Goal: Task Accomplishment & Management: Use online tool/utility

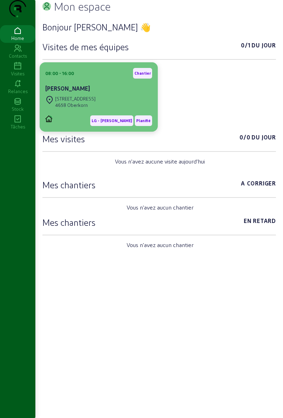
click at [119, 109] on div "[STREET_ADDRESS]" at bounding box center [98, 102] width 107 height 16
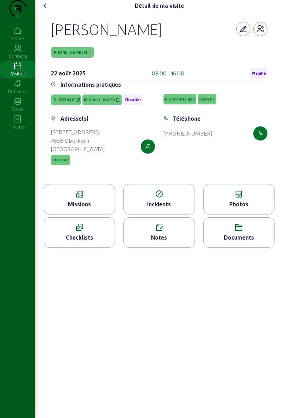
click at [96, 209] on div "Missions" at bounding box center [79, 204] width 71 height 9
click at [258, 79] on span "Planifié" at bounding box center [258, 73] width 17 height 11
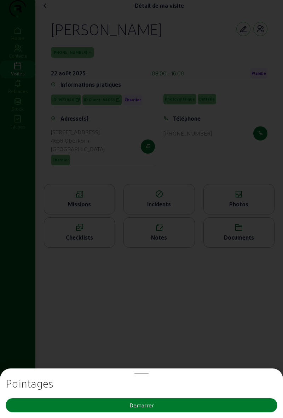
click at [178, 408] on button "Demarrer" at bounding box center [142, 406] width 272 height 14
